Goal: Task Accomplishment & Management: Manage account settings

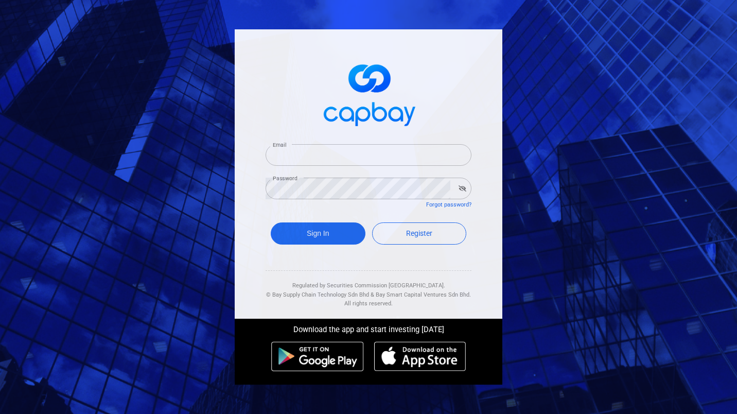
type input "[EMAIL_ADDRESS][DOMAIN_NAME]"
click at [336, 236] on button "Sign In" at bounding box center [318, 233] width 95 height 22
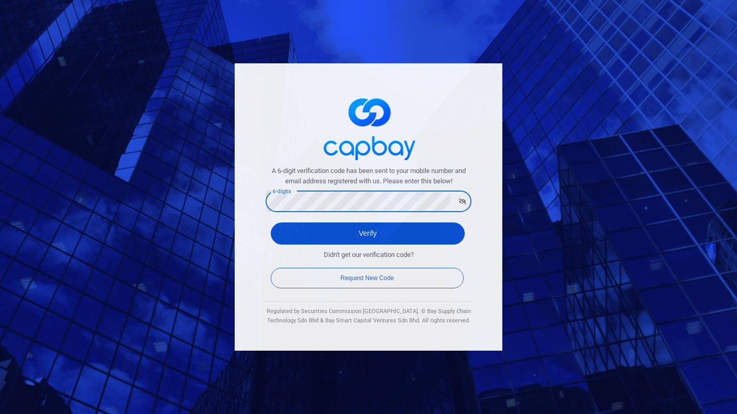
click at [368, 237] on button "Verify" at bounding box center [368, 233] width 194 height 22
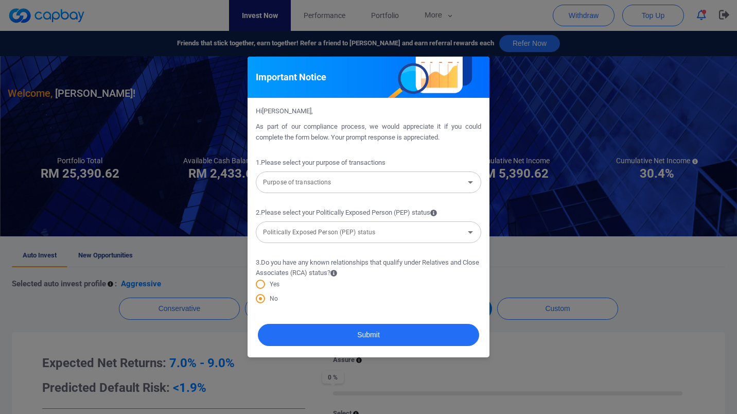
click at [340, 181] on input "Purpose of transactions" at bounding box center [360, 181] width 202 height 19
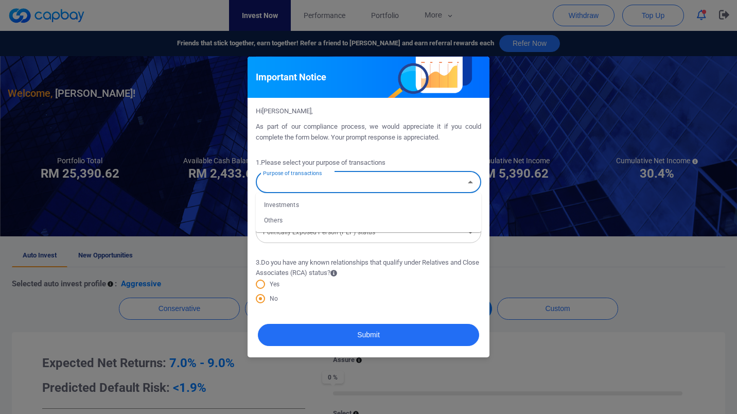
click at [333, 201] on li "Investments" at bounding box center [368, 204] width 225 height 15
type input "Investments"
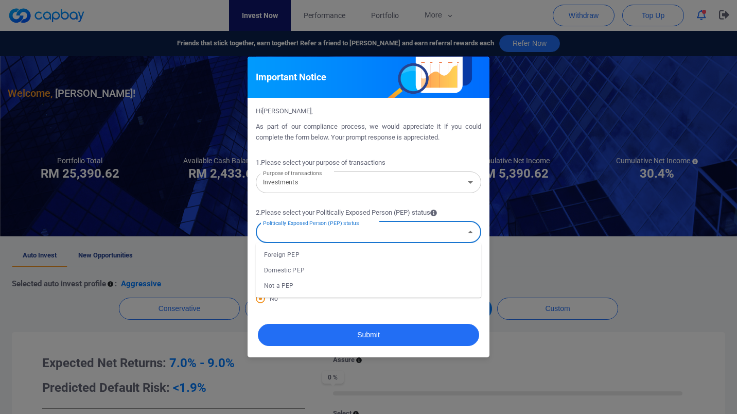
click at [320, 236] on input "Politically Exposed Person (PEP) status" at bounding box center [360, 231] width 202 height 19
click at [279, 286] on li "Not a PEP" at bounding box center [368, 285] width 225 height 15
type input "Not a PEP"
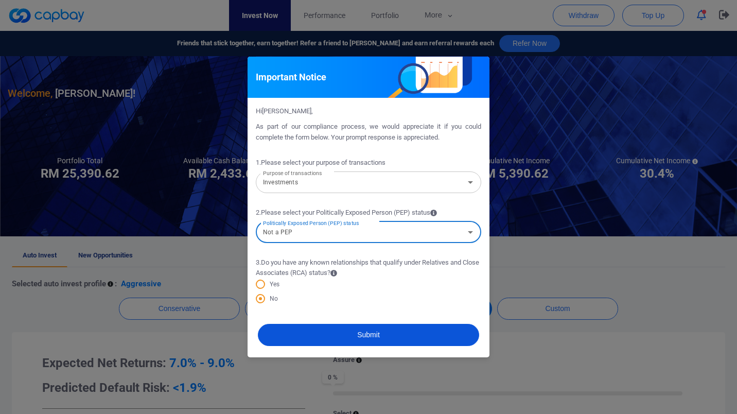
click at [320, 335] on button "Submit" at bounding box center [368, 335] width 221 height 22
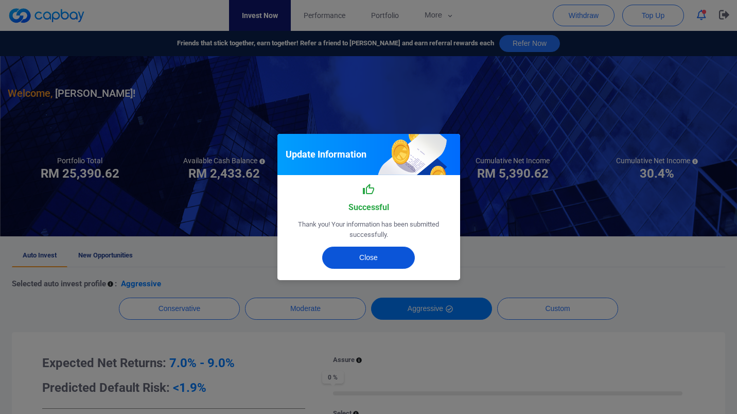
click at [353, 257] on button "Close" at bounding box center [368, 258] width 93 height 22
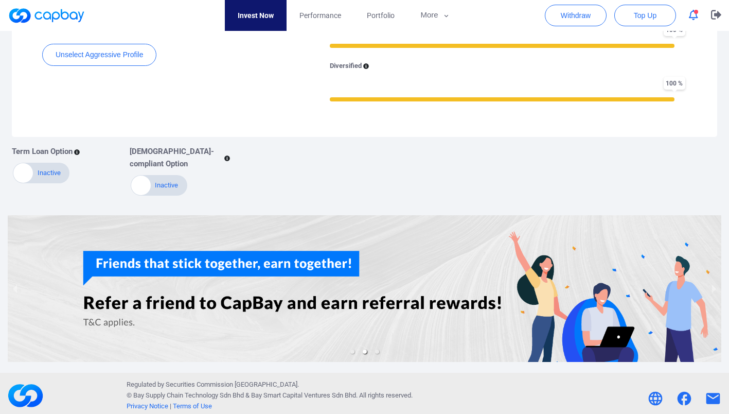
scroll to position [403, 0]
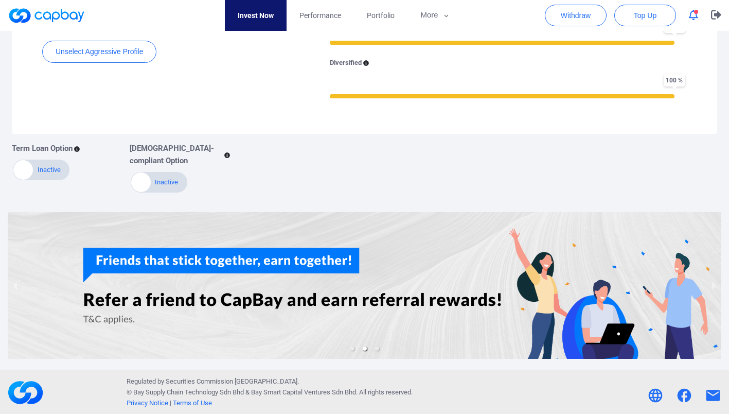
click at [232, 289] on div at bounding box center [365, 285] width 714 height 147
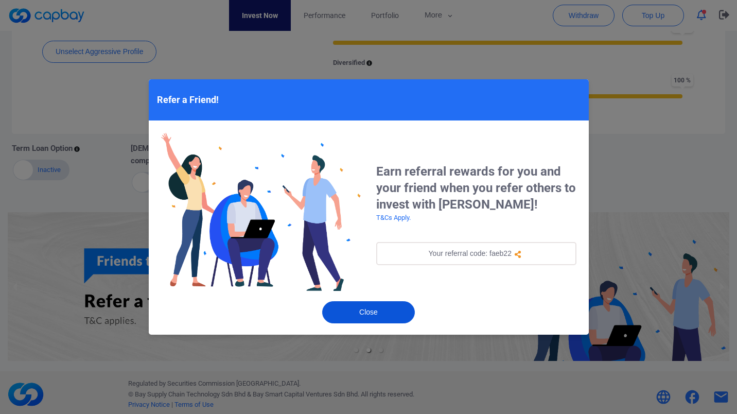
click at [343, 309] on button "Close" at bounding box center [368, 312] width 93 height 22
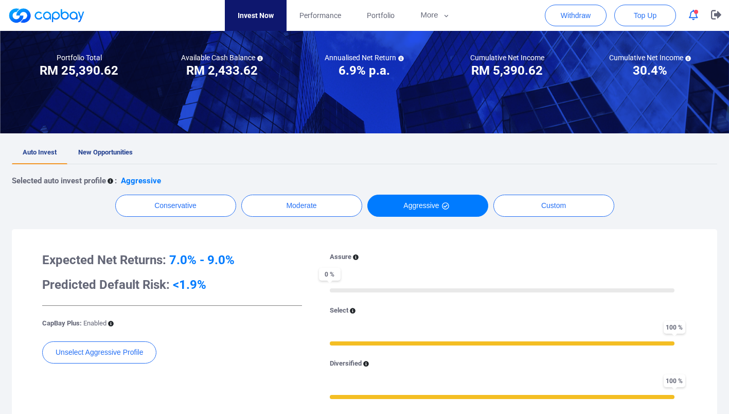
scroll to position [0, 0]
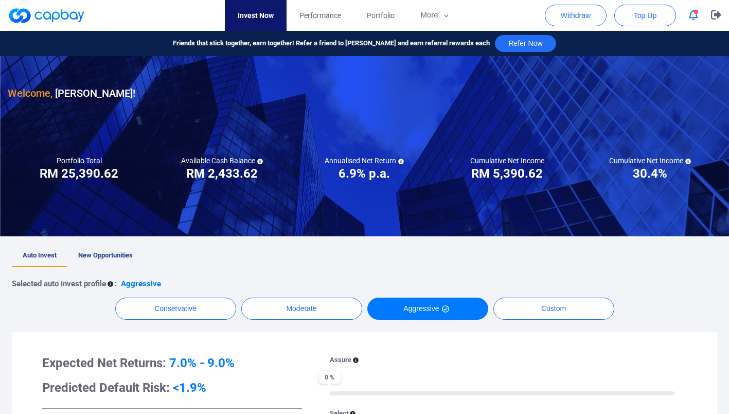
click at [322, 11] on span "Performance" at bounding box center [321, 15] width 42 height 11
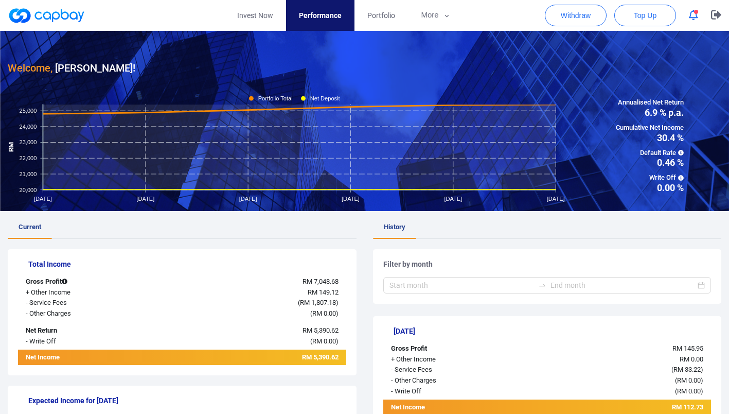
click at [397, 12] on link "Portfolio" at bounding box center [382, 15] width 54 height 31
